Goal: Task Accomplishment & Management: Complete application form

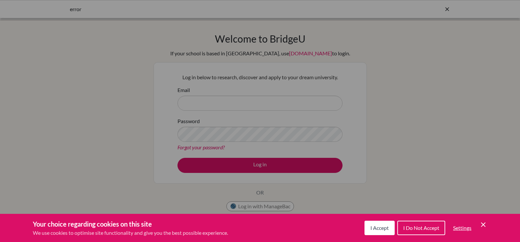
click at [380, 232] on button "I Accept" at bounding box center [379, 228] width 30 height 14
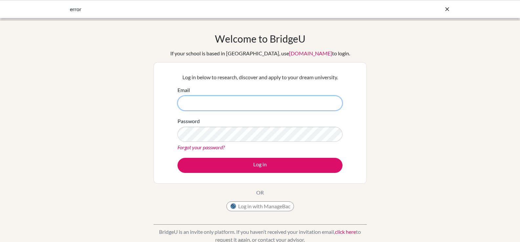
click at [239, 104] on input "Email" at bounding box center [259, 103] width 165 height 15
type input "[EMAIL_ADDRESS][DOMAIN_NAME]"
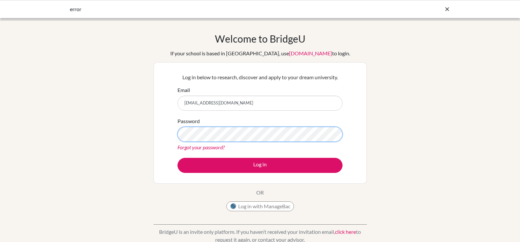
click at [177, 158] on button "Log in" at bounding box center [259, 165] width 165 height 15
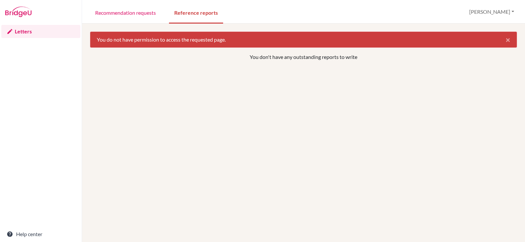
click at [243, 105] on div "You don't have any outstanding reports to write" at bounding box center [303, 174] width 427 height 242
click at [121, 11] on link "Recommendation requests" at bounding box center [125, 12] width 71 height 23
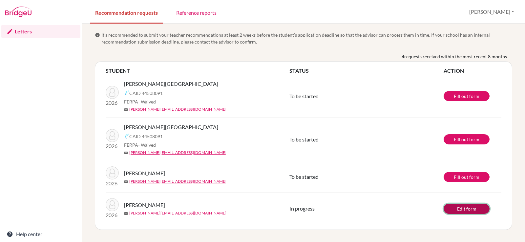
click at [475, 212] on link "Edit form" at bounding box center [467, 209] width 46 height 10
click at [483, 94] on link "Fill out form" at bounding box center [467, 96] width 46 height 10
